Goal: Information Seeking & Learning: Learn about a topic

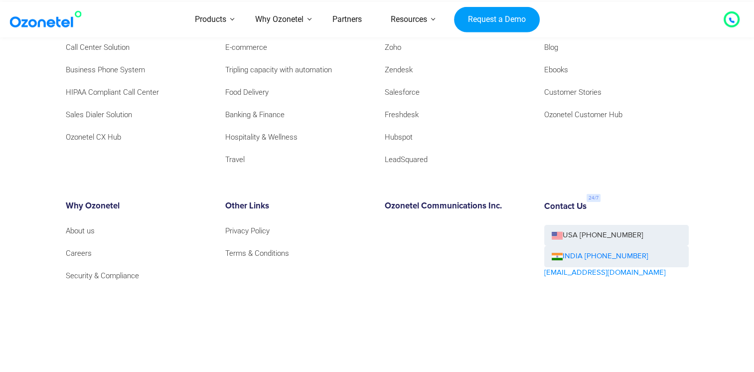
scroll to position [3885, 0]
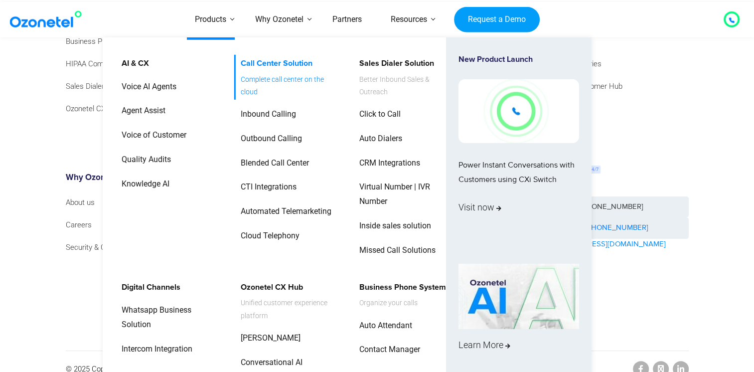
click at [263, 78] on span "Complete call center on the cloud" at bounding box center [290, 85] width 98 height 25
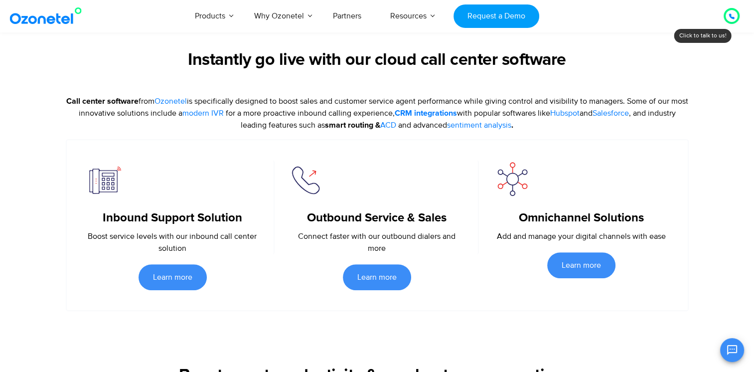
scroll to position [359, 0]
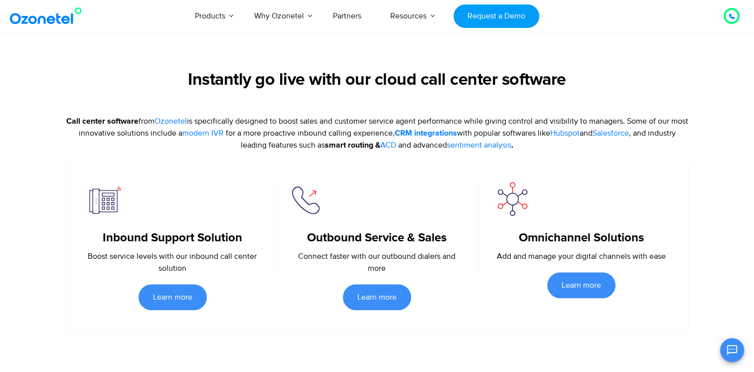
click at [744, 87] on section "Instantly go live with our cloud call center software Call center software from…" at bounding box center [377, 172] width 754 height 315
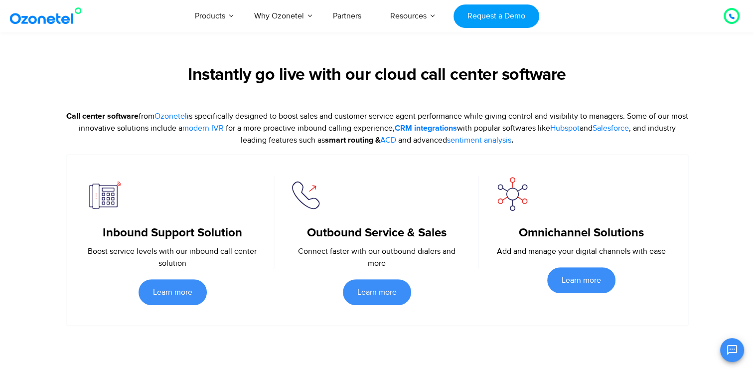
scroll to position [369, 0]
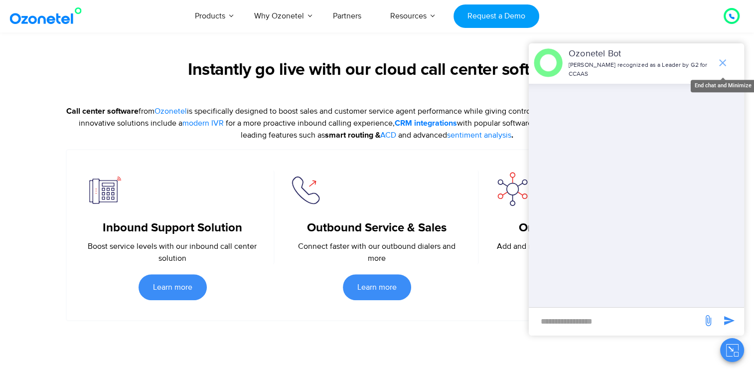
click at [720, 59] on icon "end chat or minimize" at bounding box center [722, 63] width 12 height 12
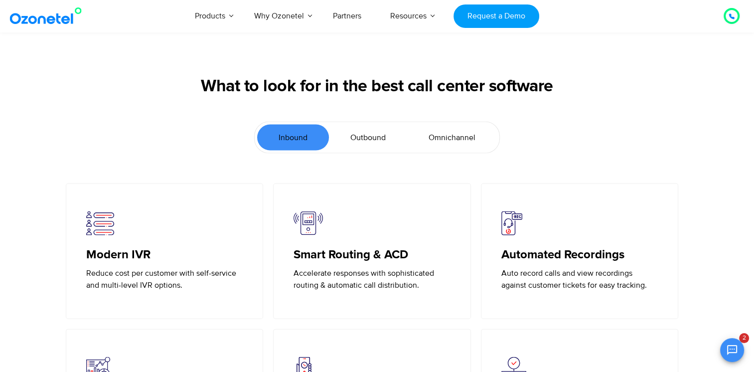
scroll to position [2106, 0]
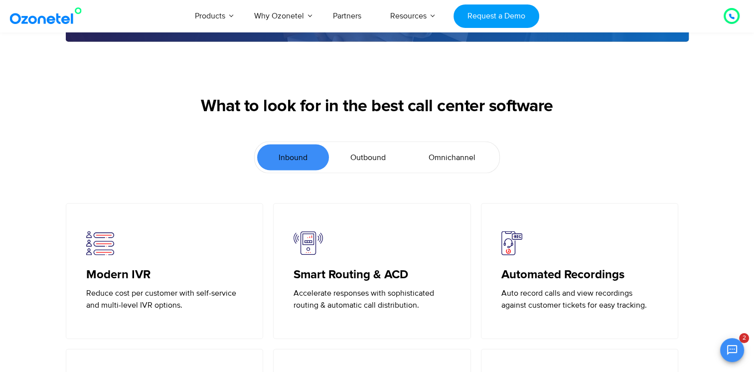
click at [350, 152] on link "Outbound" at bounding box center [368, 157] width 78 height 26
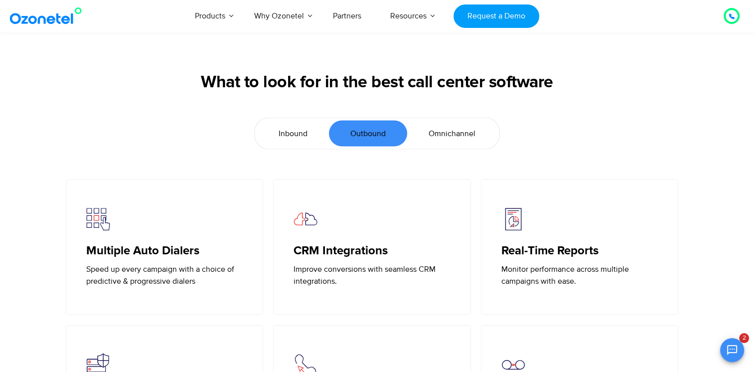
scroll to position [2120, 0]
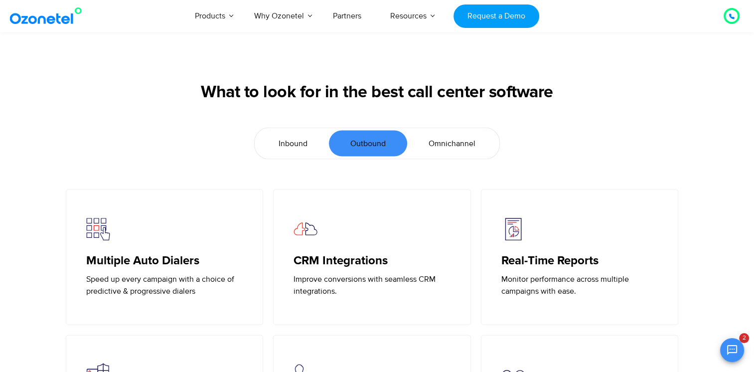
click at [450, 149] on link "Omnichannel" at bounding box center [452, 143] width 90 height 26
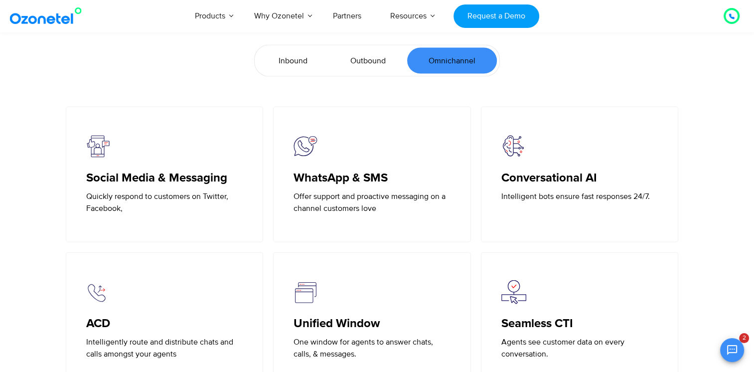
scroll to position [2188, 0]
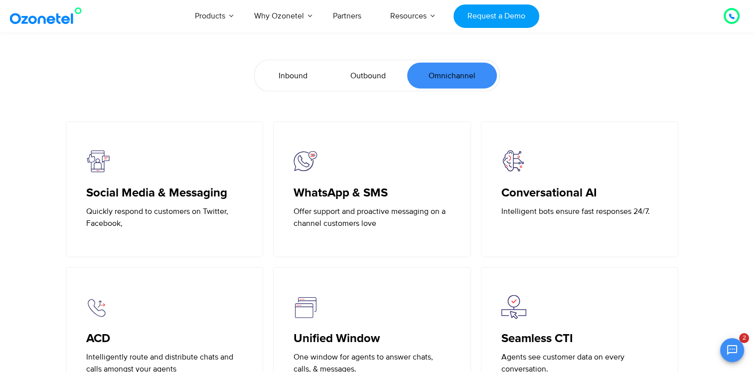
click at [297, 71] on span "Inbound" at bounding box center [292, 76] width 29 height 12
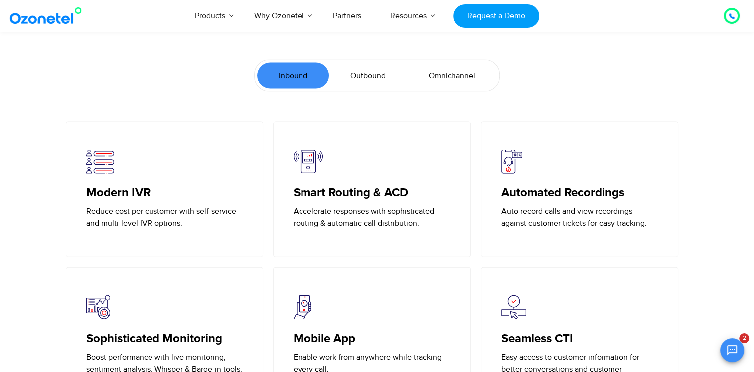
click at [723, 221] on section "Modern IVR Reduce cost per customer with self-service and multi-level IVR optio…" at bounding box center [377, 317] width 754 height 391
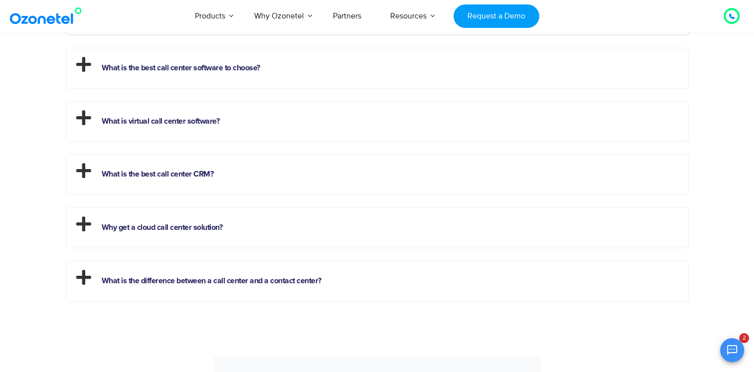
scroll to position [2805, 0]
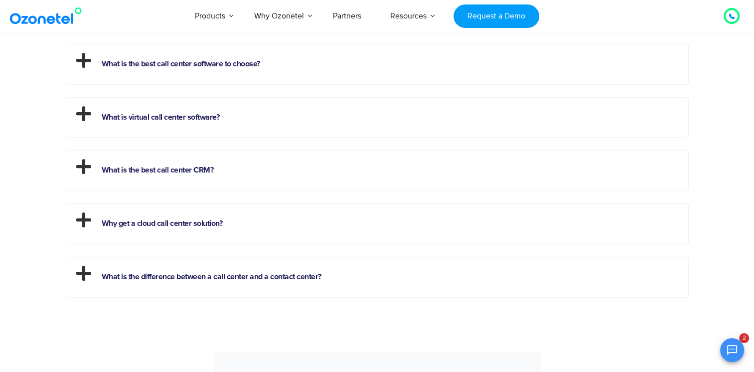
click at [345, 57] on h2 "What is the best call center software to choose?" at bounding box center [377, 61] width 622 height 35
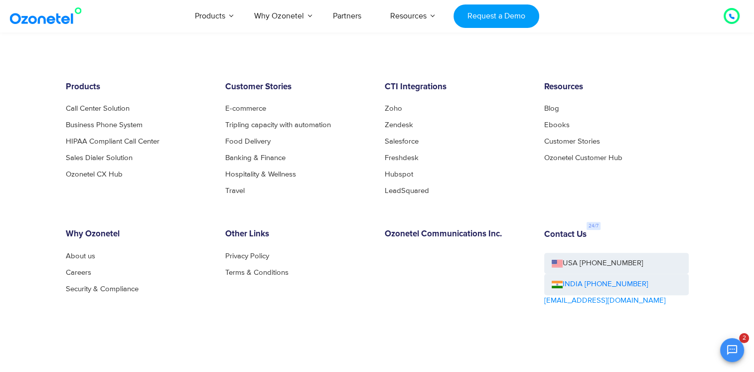
scroll to position [4137, 0]
